Goal: Check status: Check status

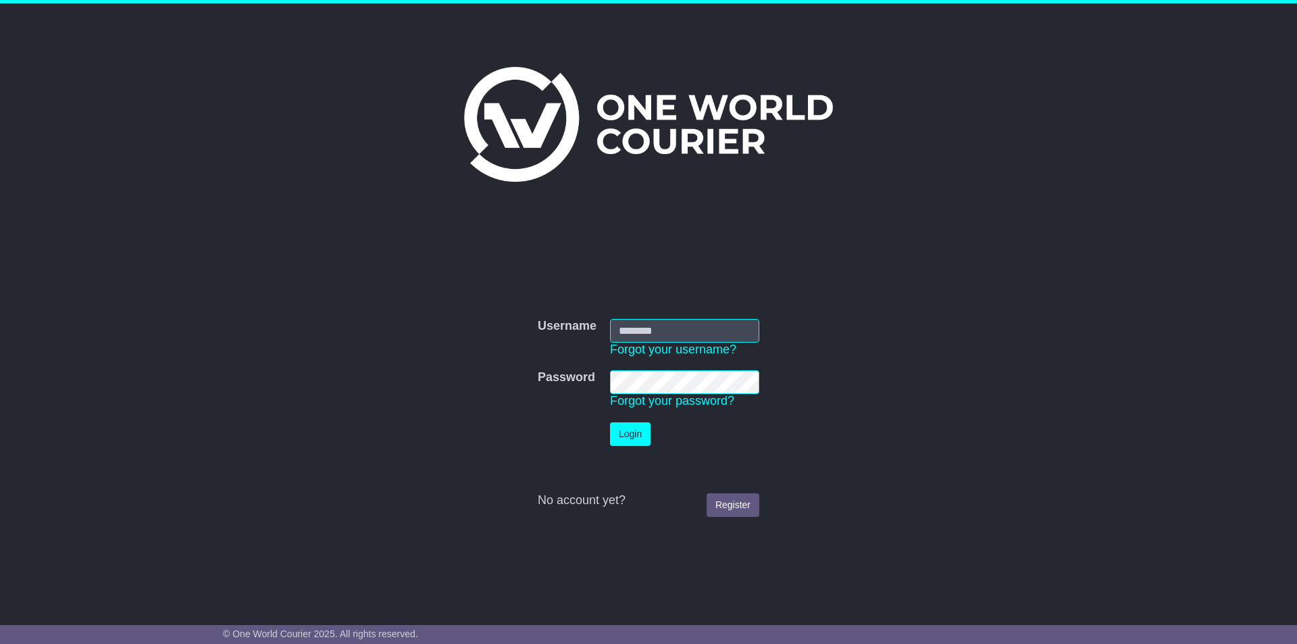
type input "**********"
click at [631, 435] on button "Login" at bounding box center [630, 434] width 41 height 24
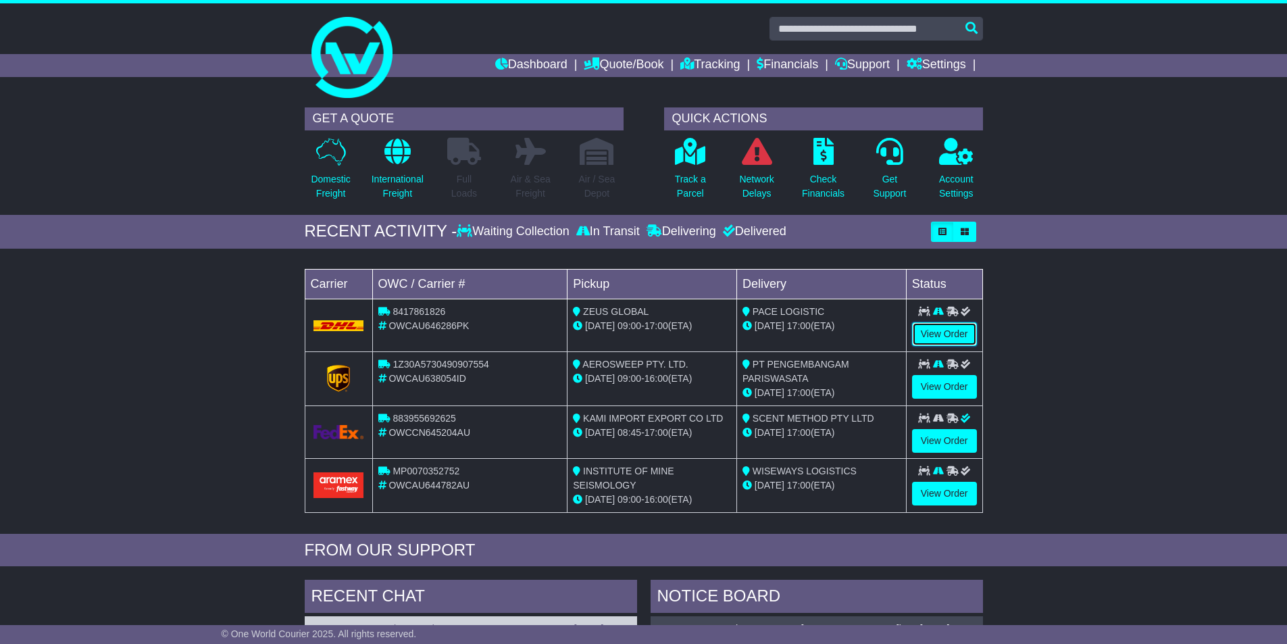
click at [932, 332] on link "View Order" at bounding box center [944, 334] width 65 height 24
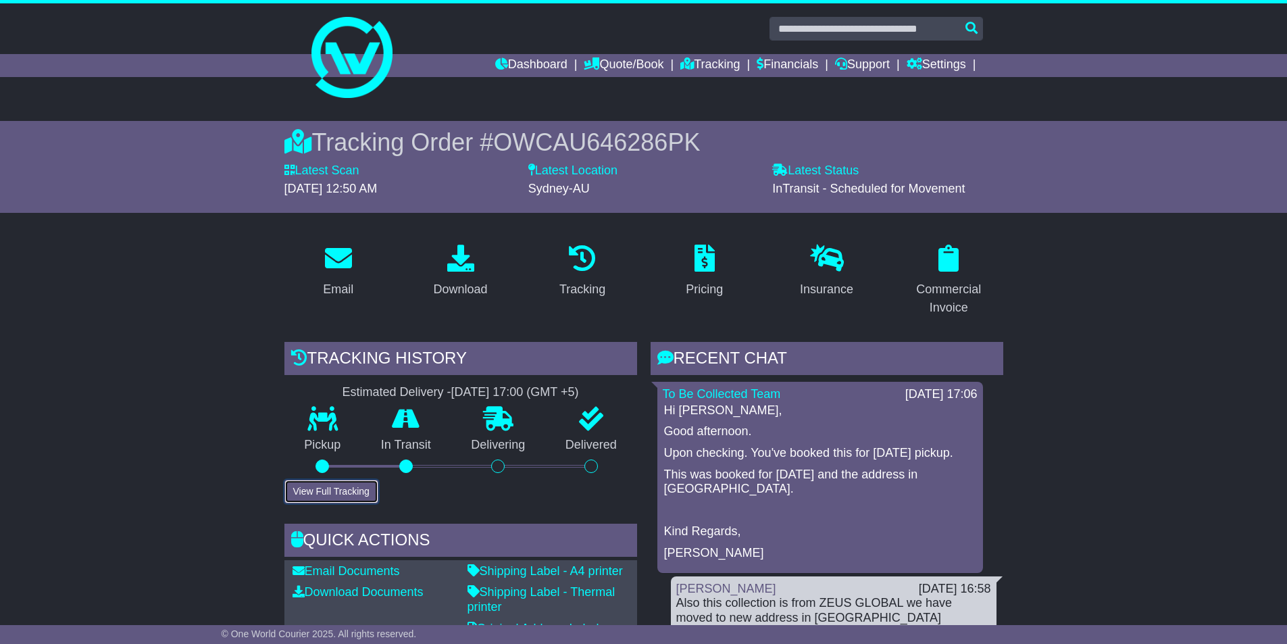
click at [350, 488] on button "View Full Tracking" at bounding box center [331, 492] width 94 height 24
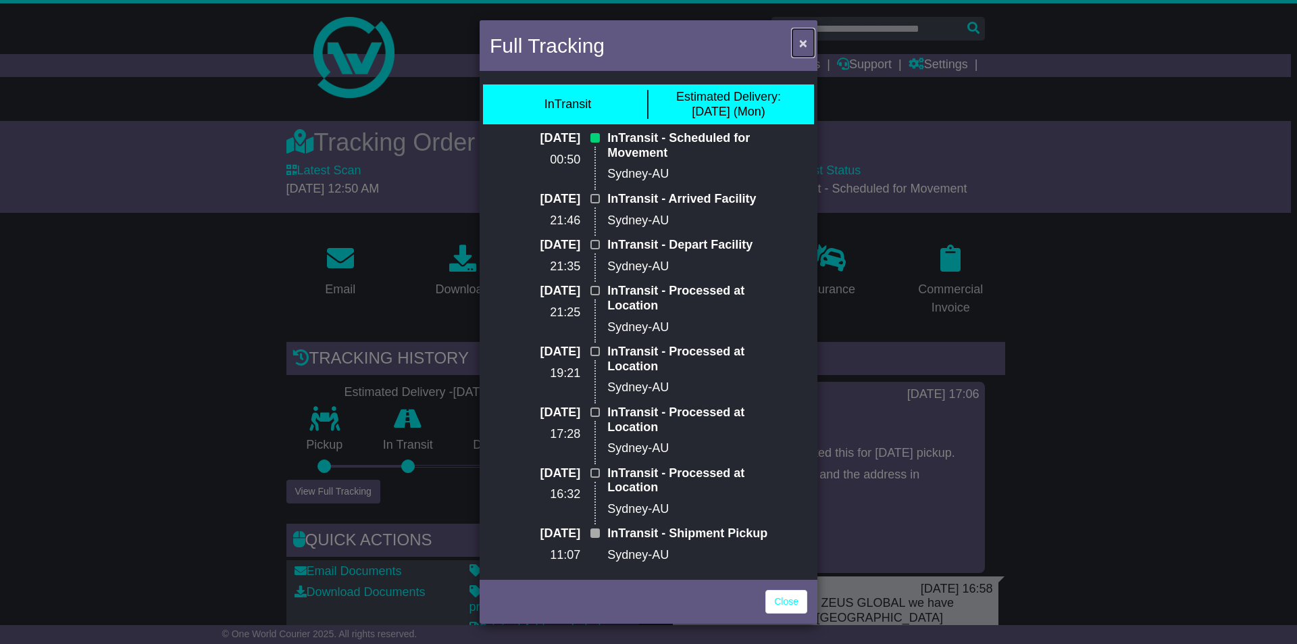
click at [801, 43] on span "×" at bounding box center [803, 43] width 8 height 16
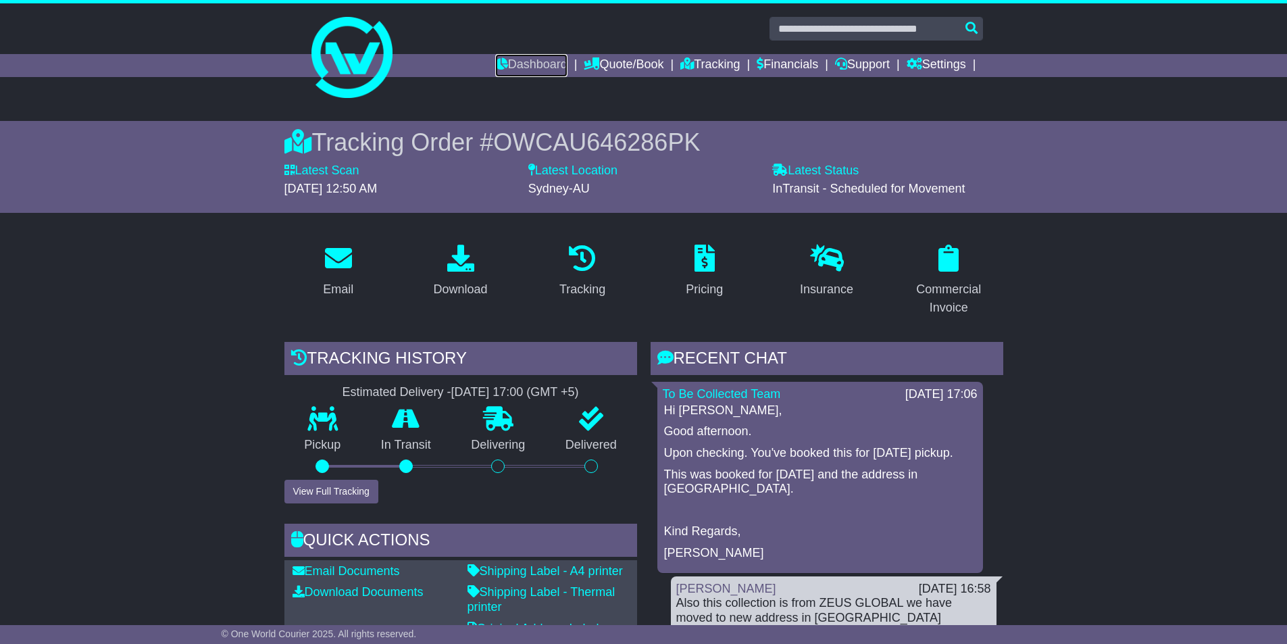
click at [532, 64] on link "Dashboard" at bounding box center [531, 65] width 72 height 23
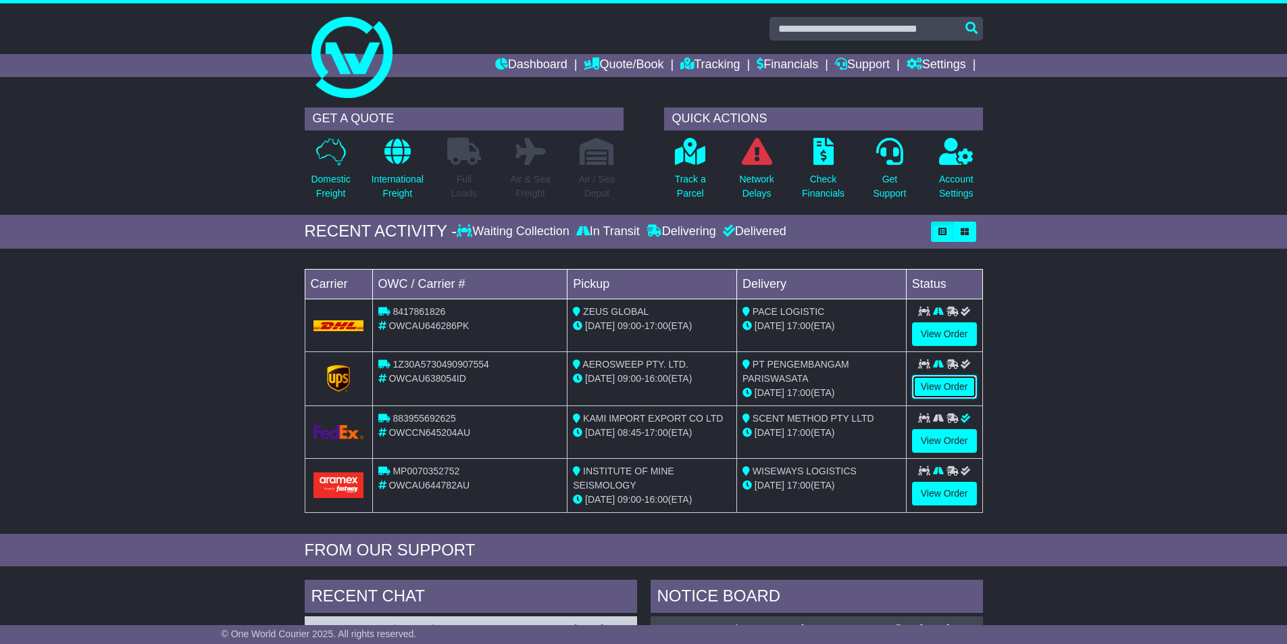
click at [943, 384] on link "View Order" at bounding box center [944, 387] width 65 height 24
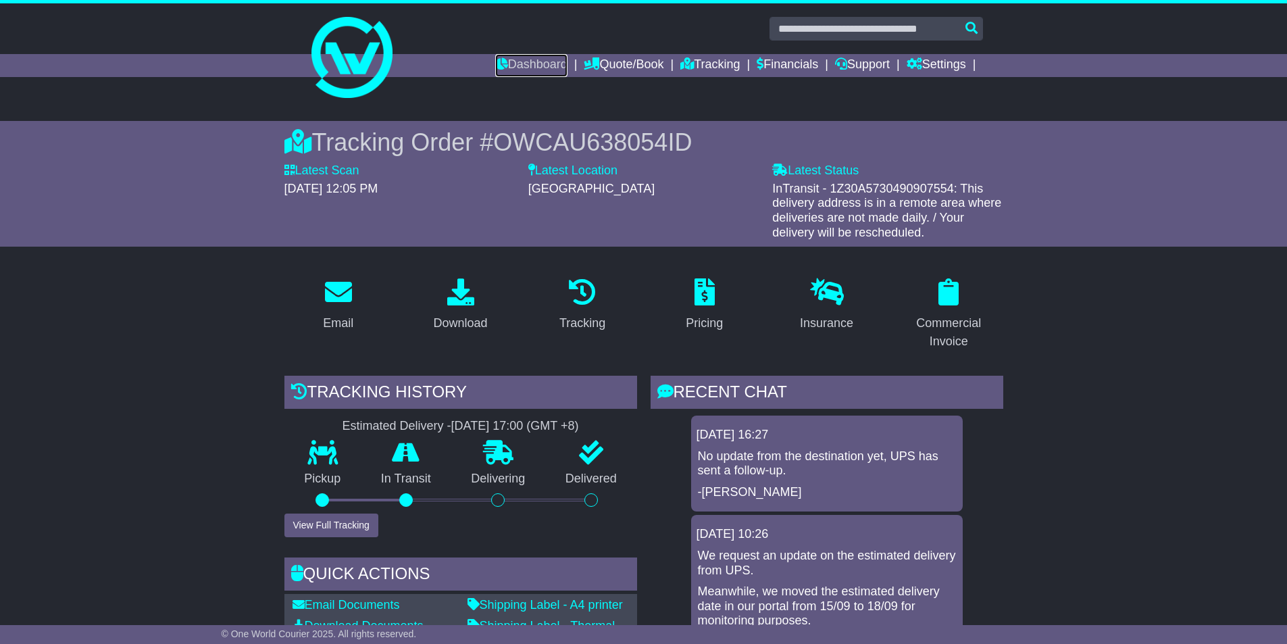
click at [518, 62] on link "Dashboard" at bounding box center [531, 65] width 72 height 23
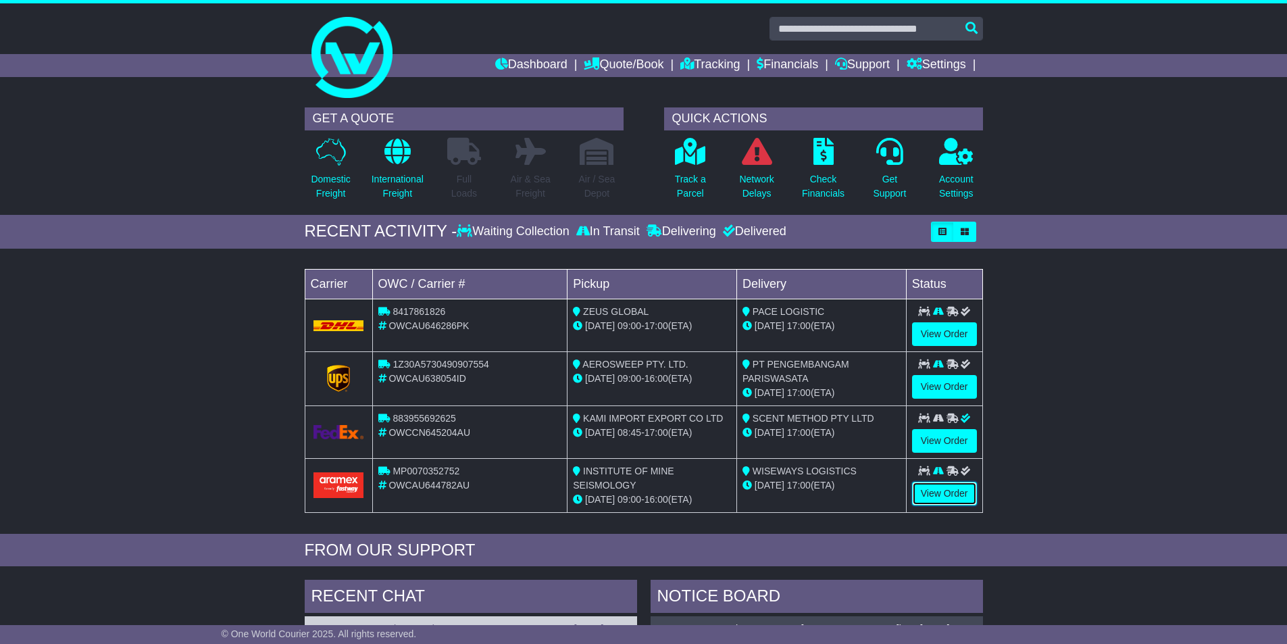
click at [930, 493] on link "View Order" at bounding box center [944, 494] width 65 height 24
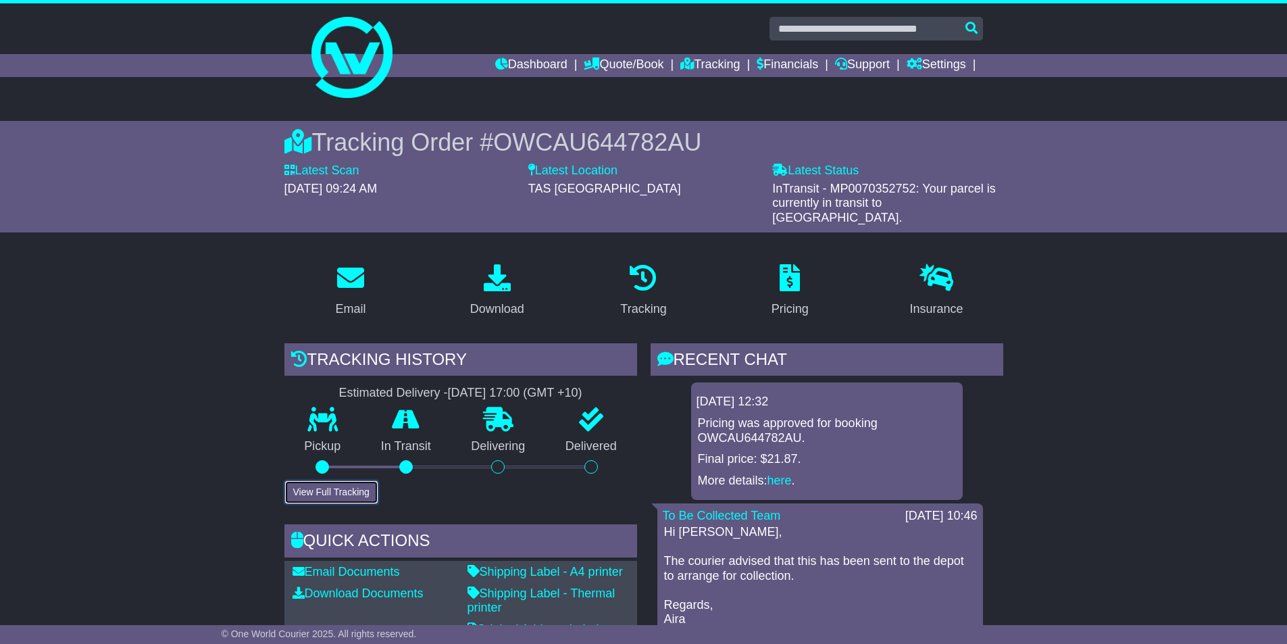
click at [341, 480] on button "View Full Tracking" at bounding box center [331, 492] width 94 height 24
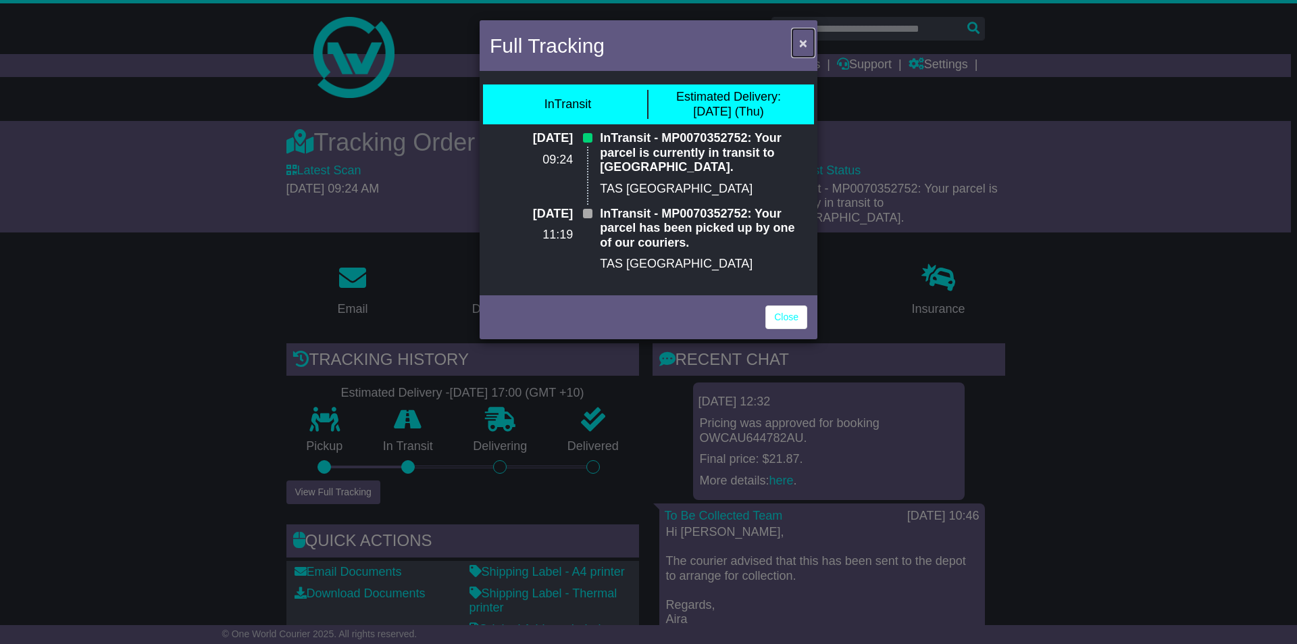
drag, startPoint x: 803, startPoint y: 41, endPoint x: 765, endPoint y: 68, distance: 47.1
click at [803, 41] on span "×" at bounding box center [803, 43] width 8 height 16
